Goal: Information Seeking & Learning: Learn about a topic

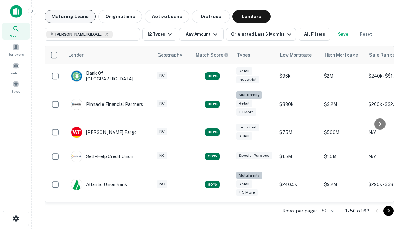
click at [70, 17] on button "Maturing Loans" at bounding box center [70, 16] width 51 height 13
